Goal: Information Seeking & Learning: Learn about a topic

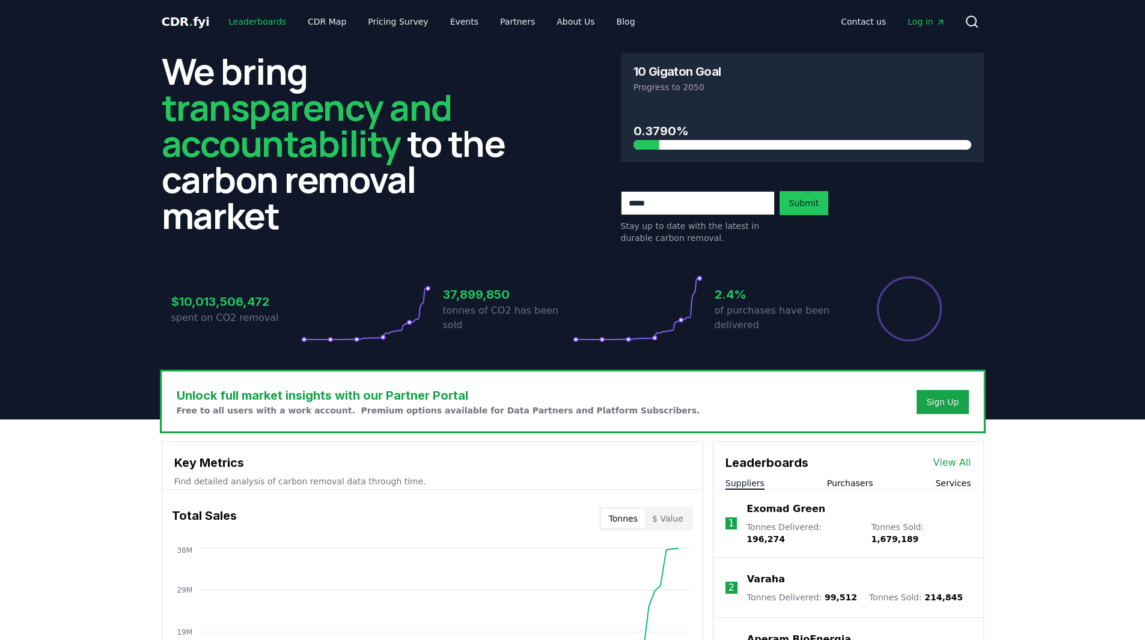
click at [246, 25] on link "Leaderboards" at bounding box center [257, 22] width 77 height 22
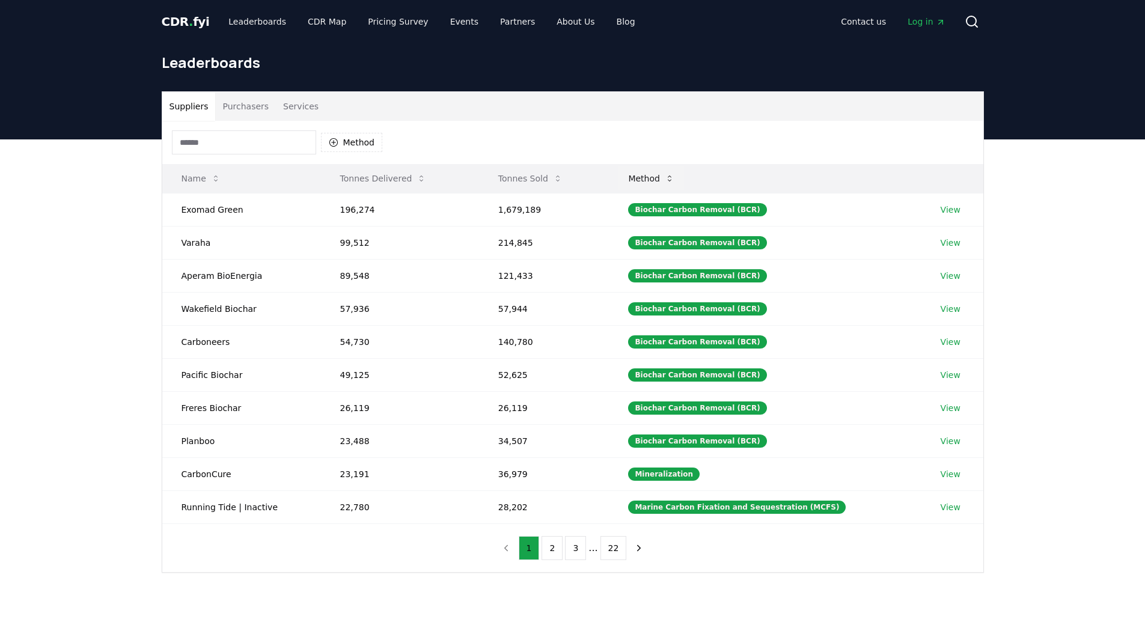
click at [678, 183] on button "Method" at bounding box center [651, 178] width 66 height 24
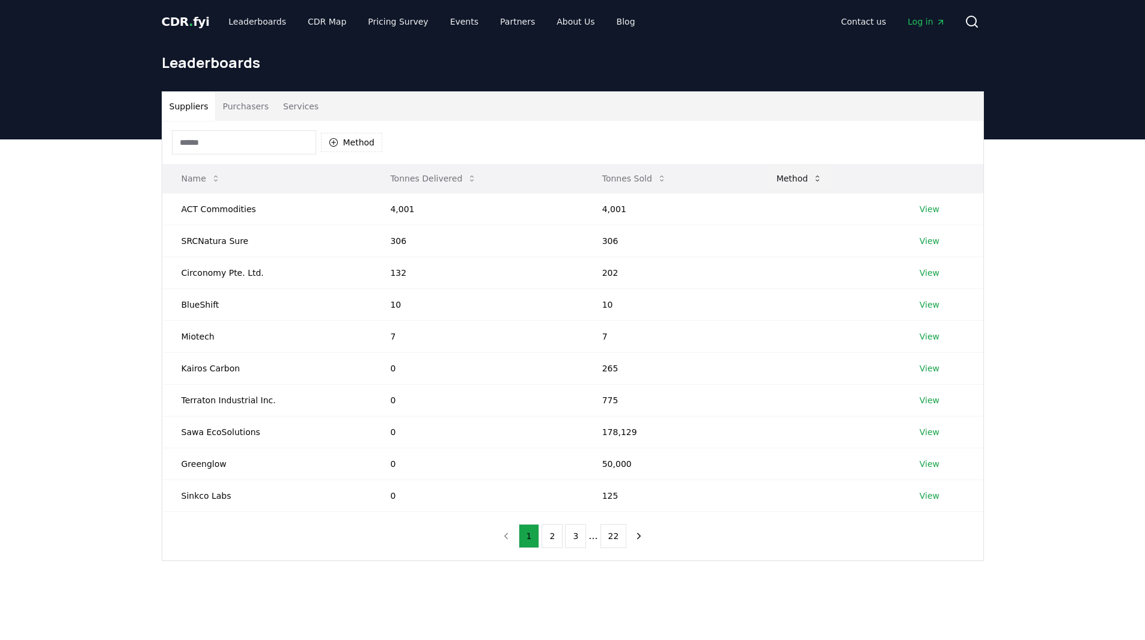
click at [813, 182] on icon at bounding box center [818, 179] width 10 height 10
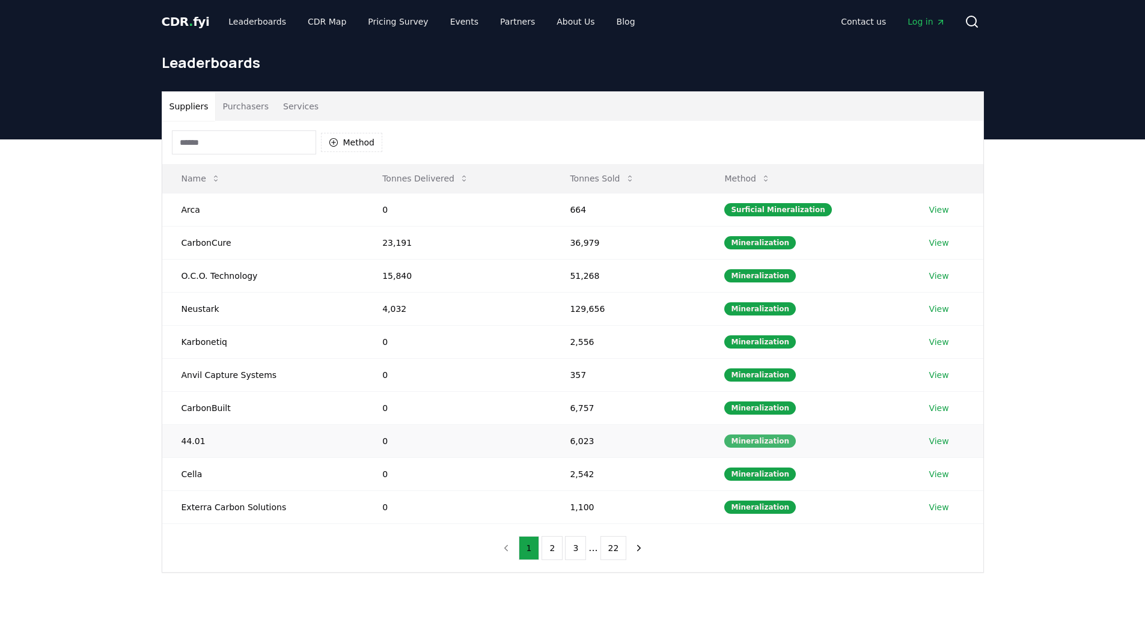
click at [766, 440] on div "Mineralization" at bounding box center [760, 441] width 72 height 13
click at [930, 439] on link "View" at bounding box center [939, 441] width 20 height 12
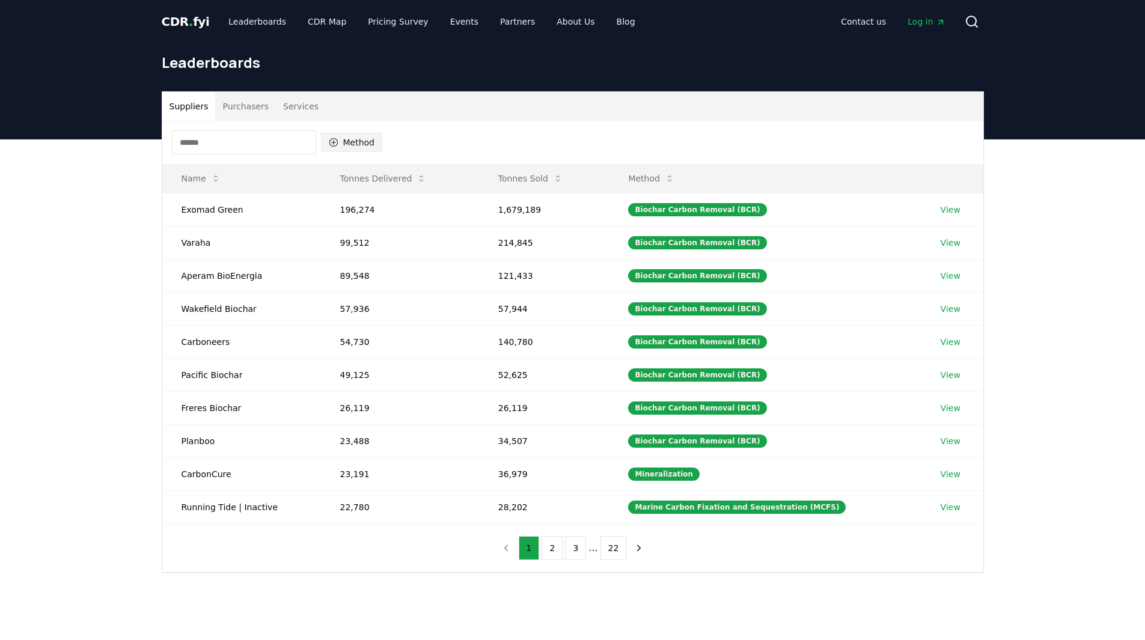
click at [359, 144] on button "Method" at bounding box center [352, 142] width 62 height 19
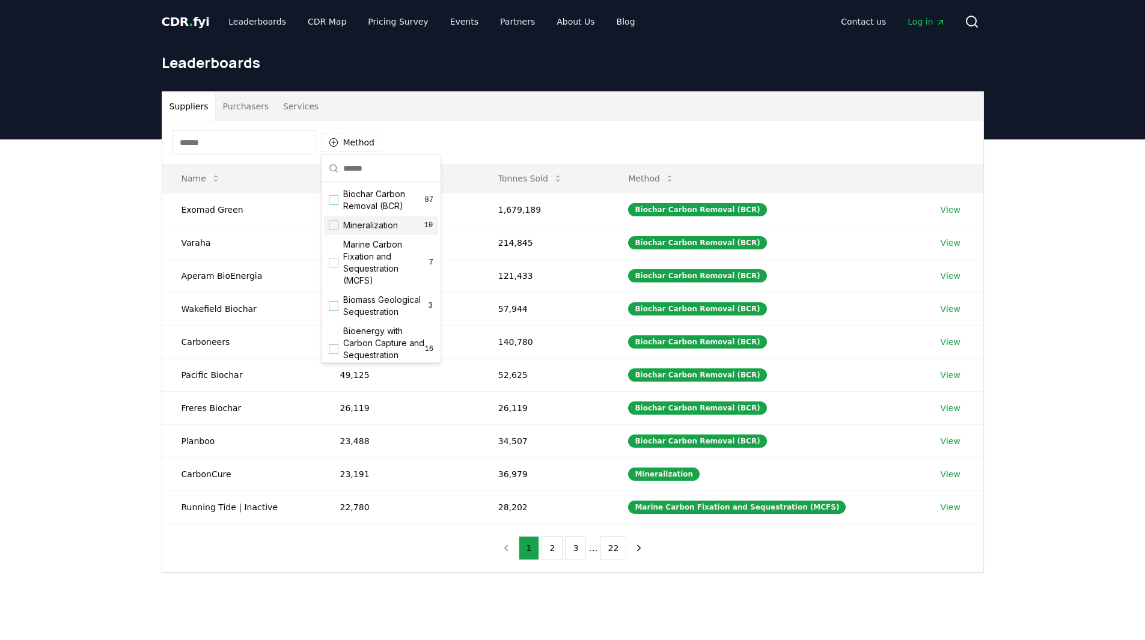
click at [334, 229] on div "Suggestions" at bounding box center [334, 226] width 10 height 10
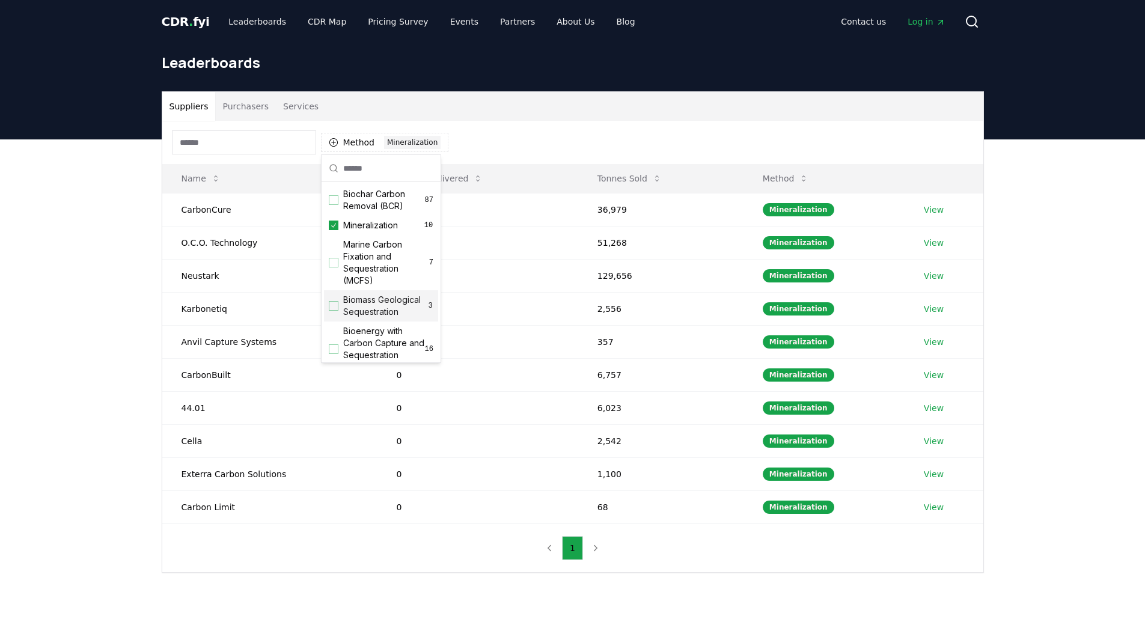
click at [686, 596] on div "Suppliers Purchasers Services Method 1 Mineralization Name Tonnes Delivered Ton…" at bounding box center [572, 379] width 1145 height 481
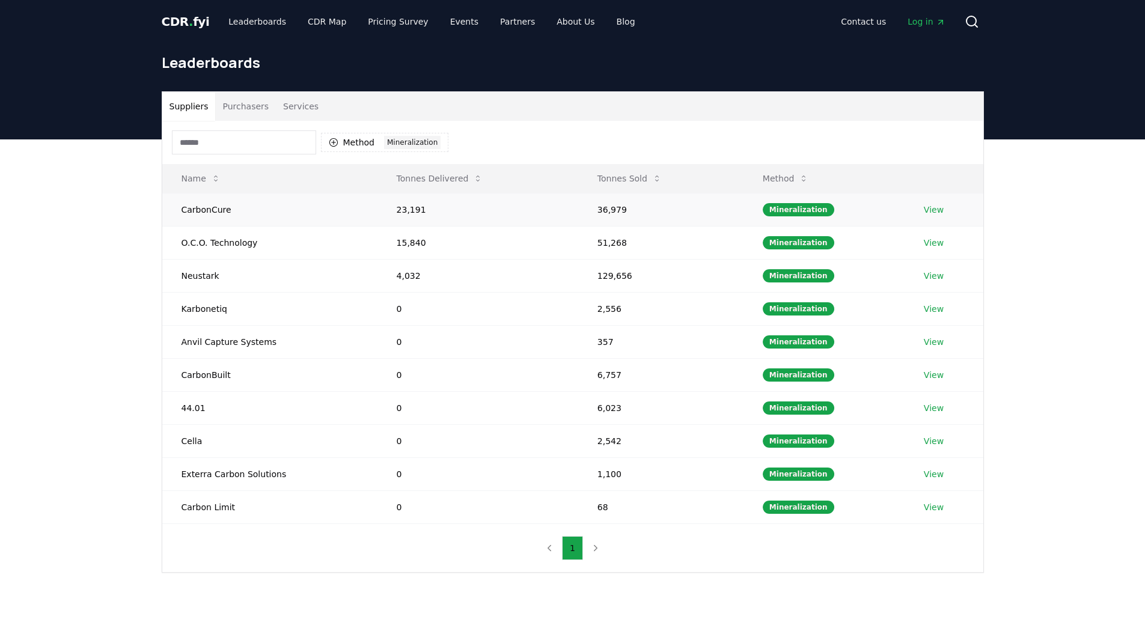
click at [933, 212] on link "View" at bounding box center [934, 210] width 20 height 12
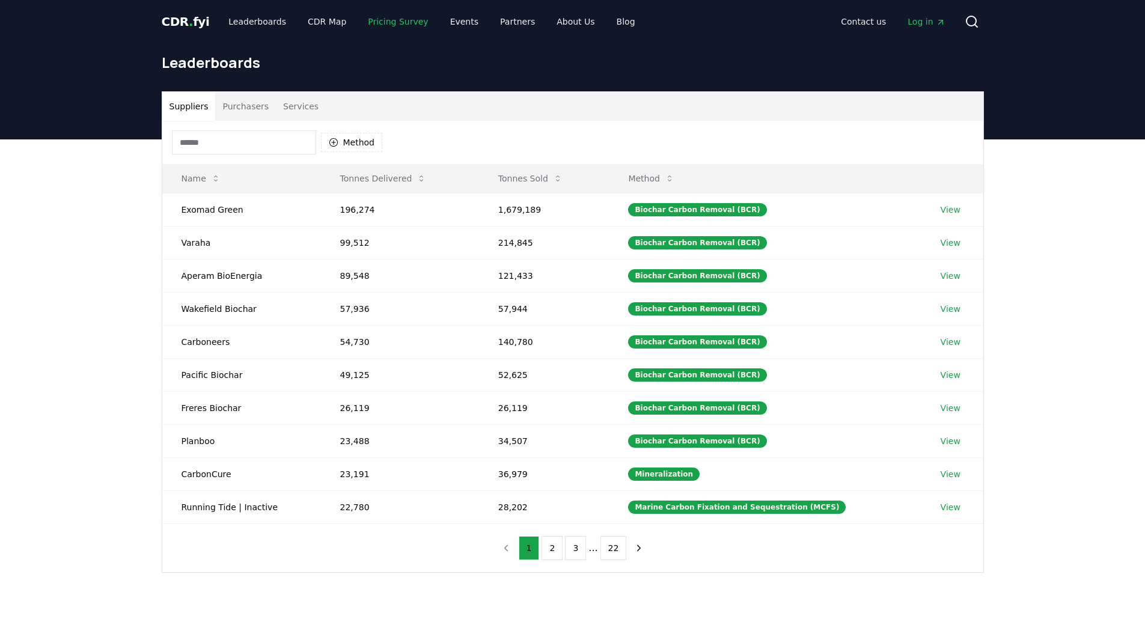
click at [398, 23] on link "Pricing Survey" at bounding box center [397, 22] width 79 height 22
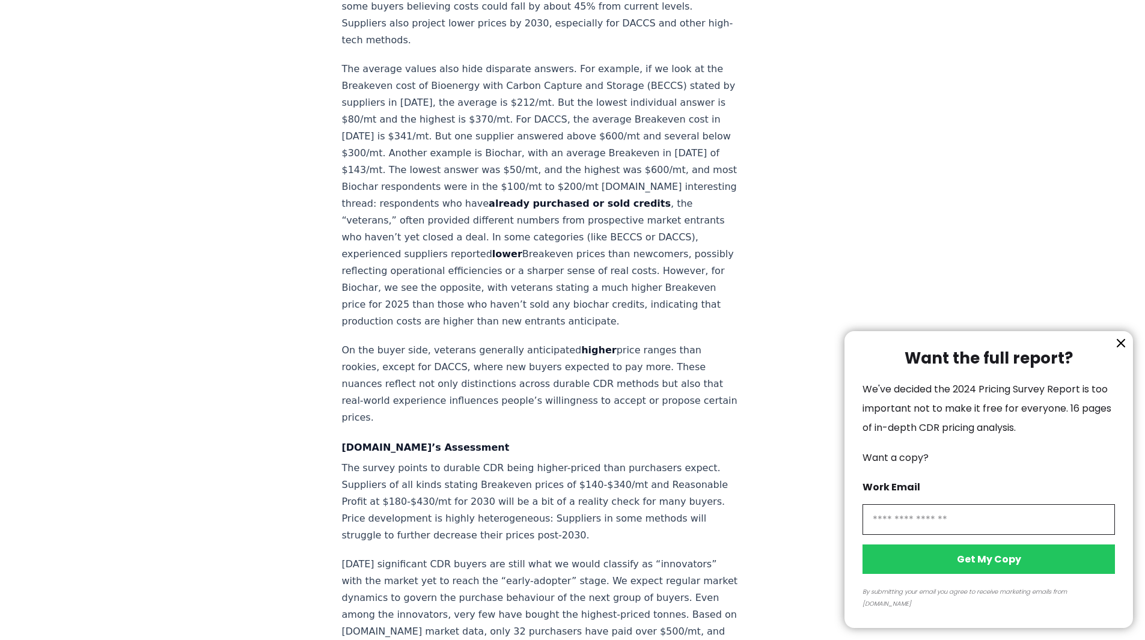
scroll to position [1683, 0]
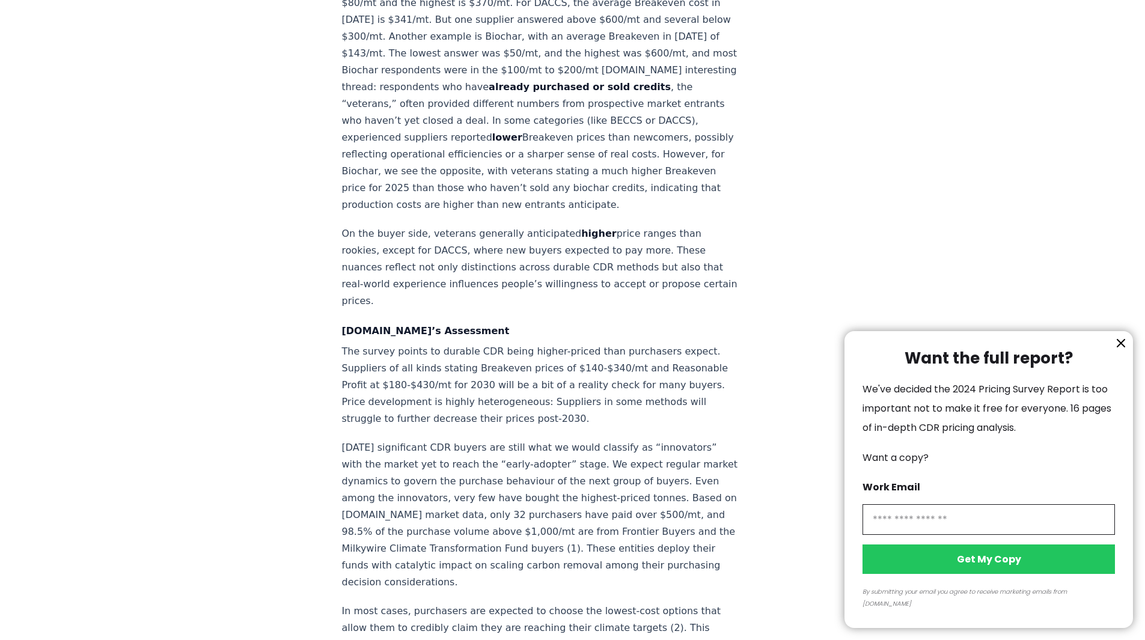
click at [1121, 347] on icon "information" at bounding box center [1120, 343] width 7 height 7
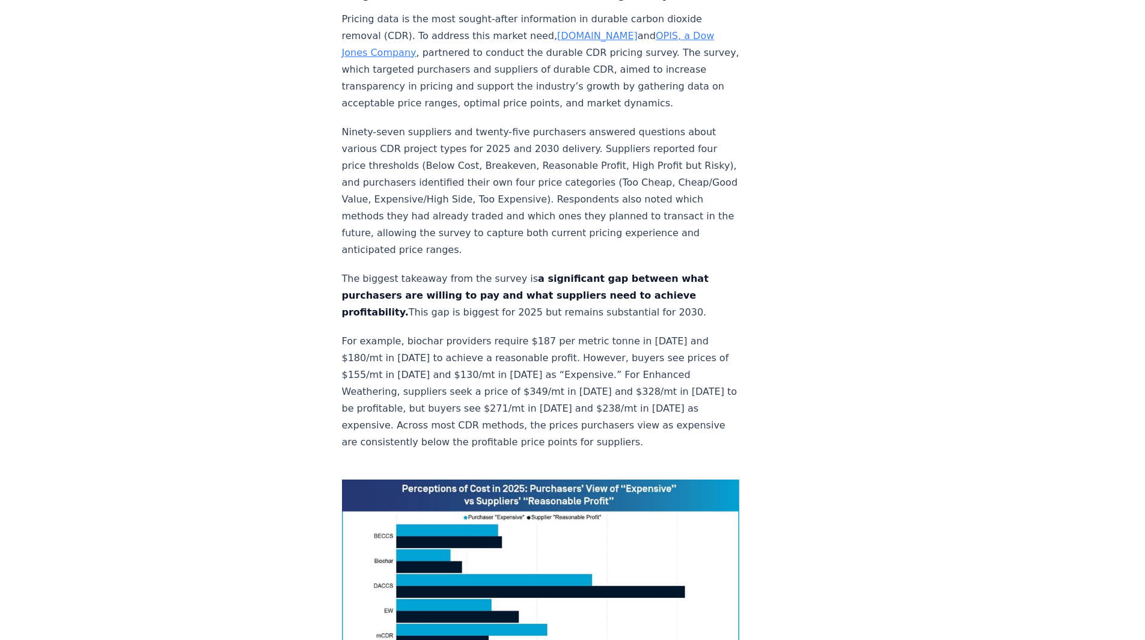
scroll to position [562, 0]
click at [455, 494] on img at bounding box center [541, 604] width 398 height 249
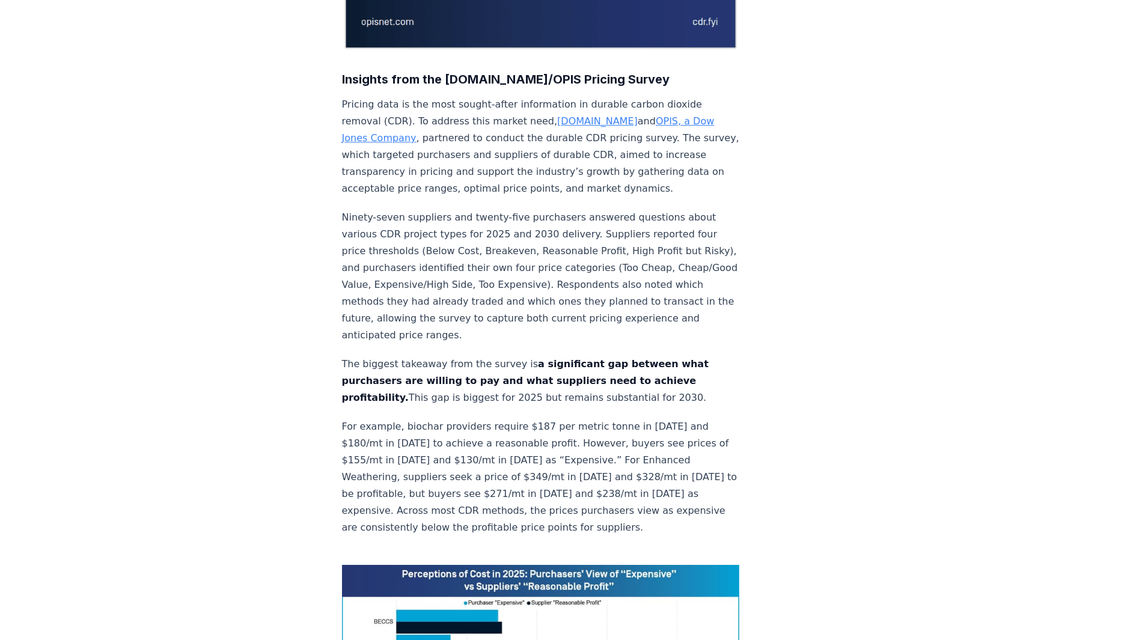
scroll to position [382, 0]
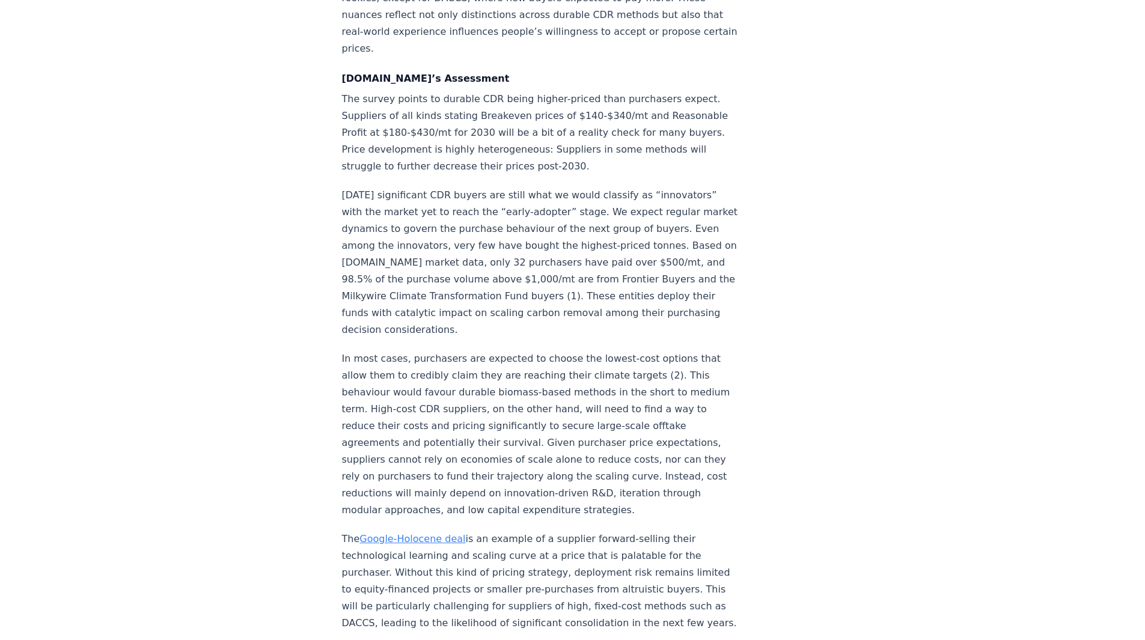
scroll to position [1824, 0]
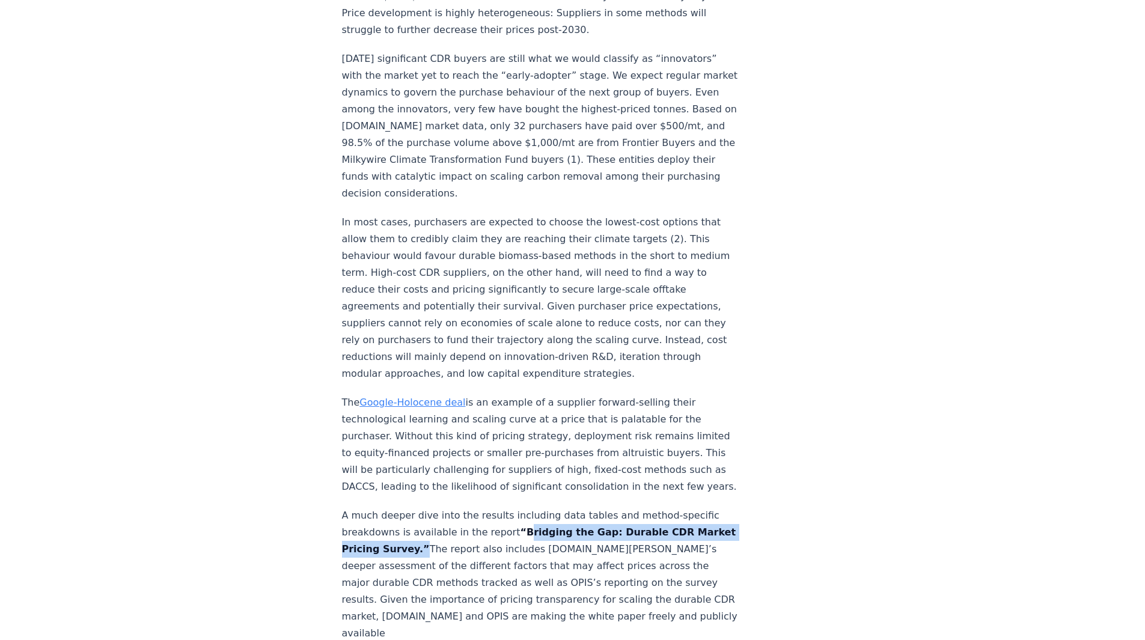
drag, startPoint x: 447, startPoint y: 511, endPoint x: 508, endPoint y: 501, distance: 61.6
click at [508, 526] on strong "“Bridging the Gap: Durable CDR Market Pricing Survey.”" at bounding box center [539, 540] width 394 height 28
copy strong "Bridging the Gap: Durable CDR Market Pricing Survey."
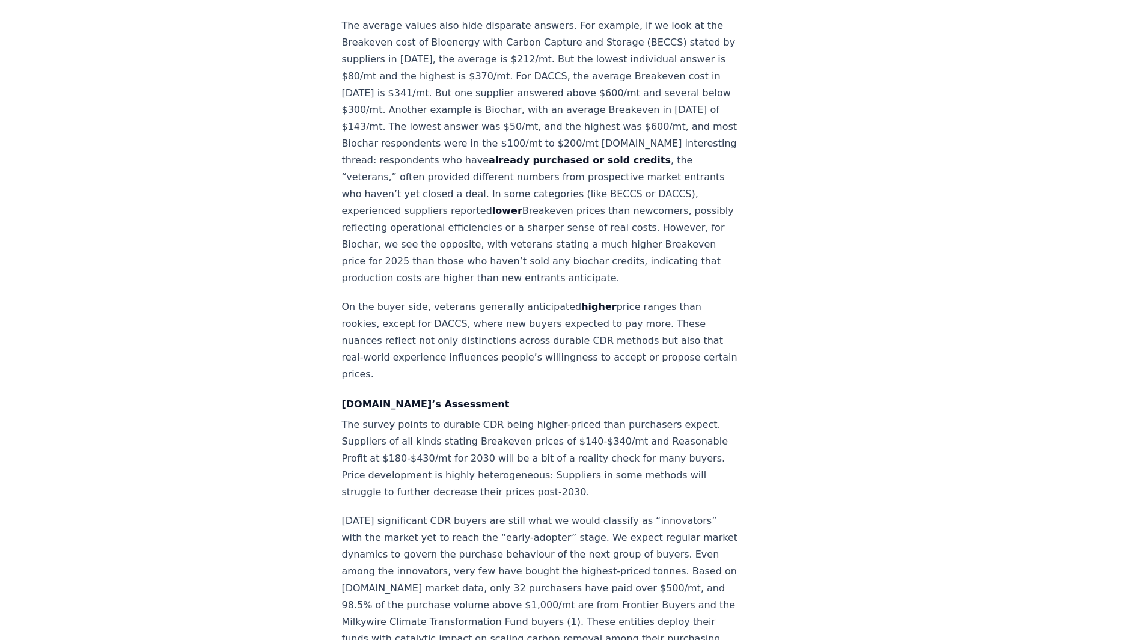
scroll to position [1223, 0]
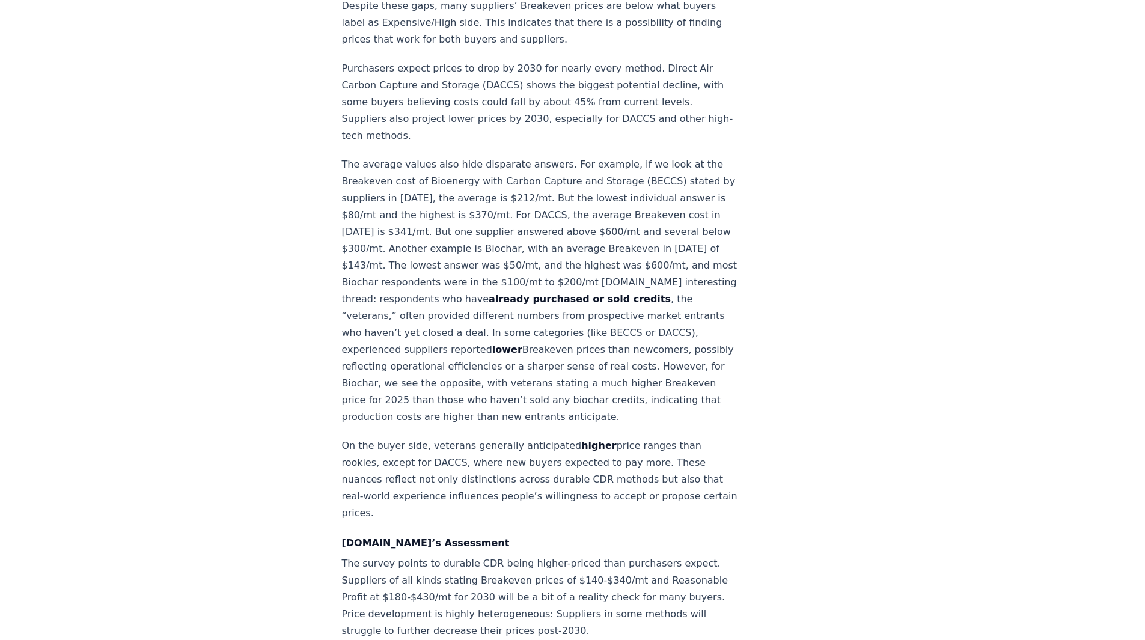
click at [872, 453] on div "[DATE] New Survey Shows Pricing Gap in Durable CDR Insights from the [DOMAIN_NA…" at bounding box center [572, 276] width 841 height 2912
click at [870, 453] on div "[DATE] New Survey Shows Pricing Gap in Durable CDR Insights from the [DOMAIN_NA…" at bounding box center [572, 276] width 841 height 2912
click at [793, 447] on article "[DATE] New Survey Shows Pricing Gap in Durable CDR Insights from the [DOMAIN_NA…" at bounding box center [573, 276] width 462 height 2912
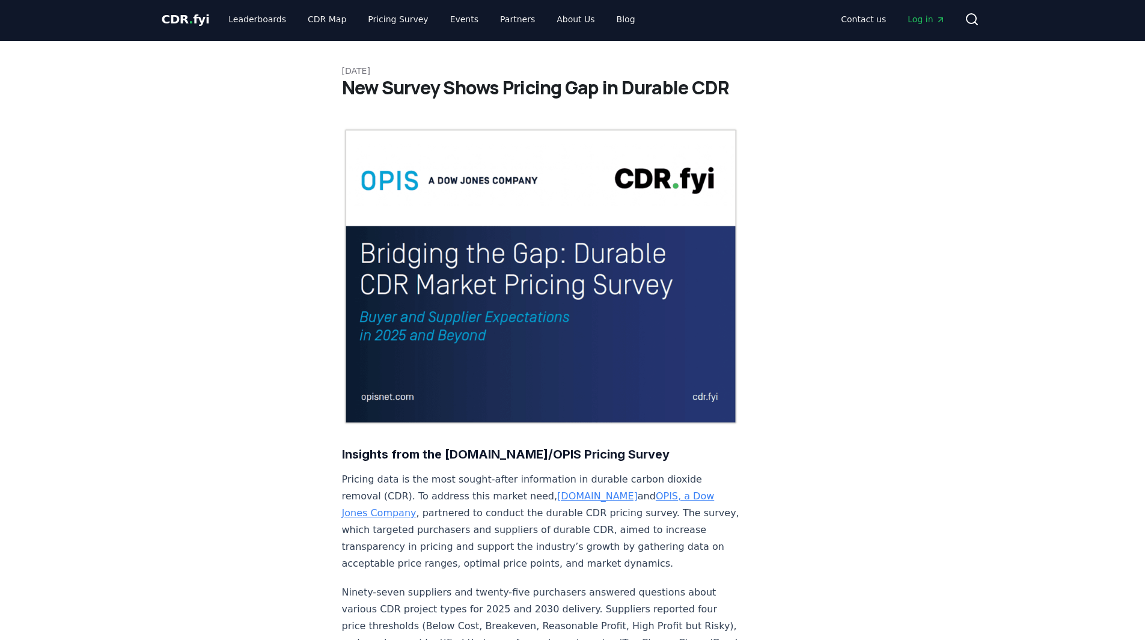
scroll to position [0, 0]
